Goal: Navigation & Orientation: Find specific page/section

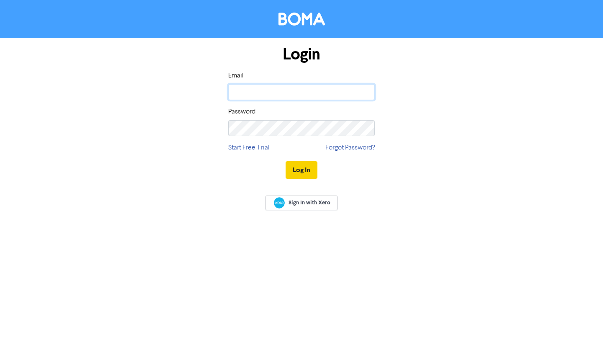
type input "[PERSON_NAME][EMAIL_ADDRESS][DOMAIN_NAME]"
click at [305, 171] on button "Log In" at bounding box center [302, 170] width 32 height 18
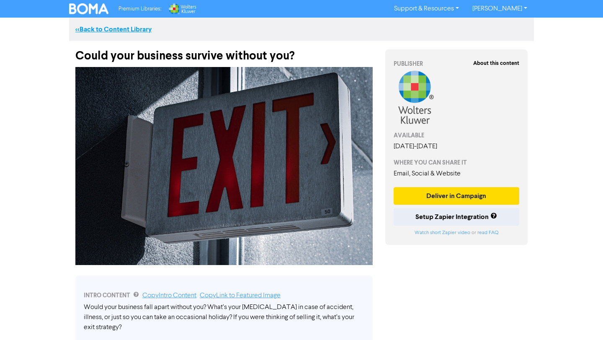
click at [116, 28] on link "<< Back to Content Library" at bounding box center [113, 29] width 76 height 8
